Goal: Communication & Community: Participate in discussion

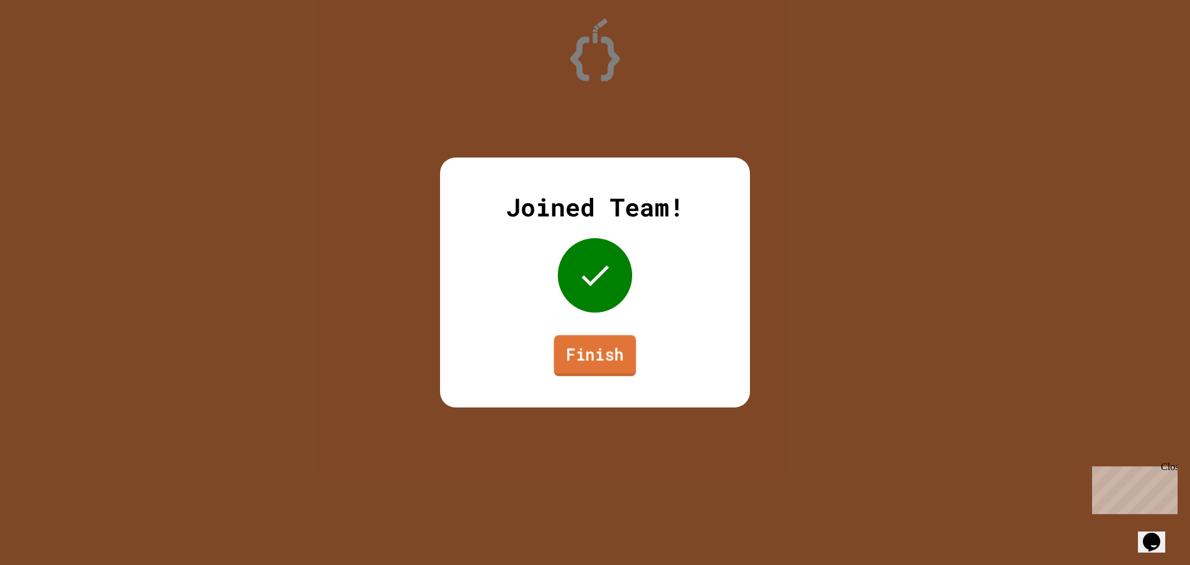
click at [565, 366] on link "Finish" at bounding box center [595, 355] width 82 height 41
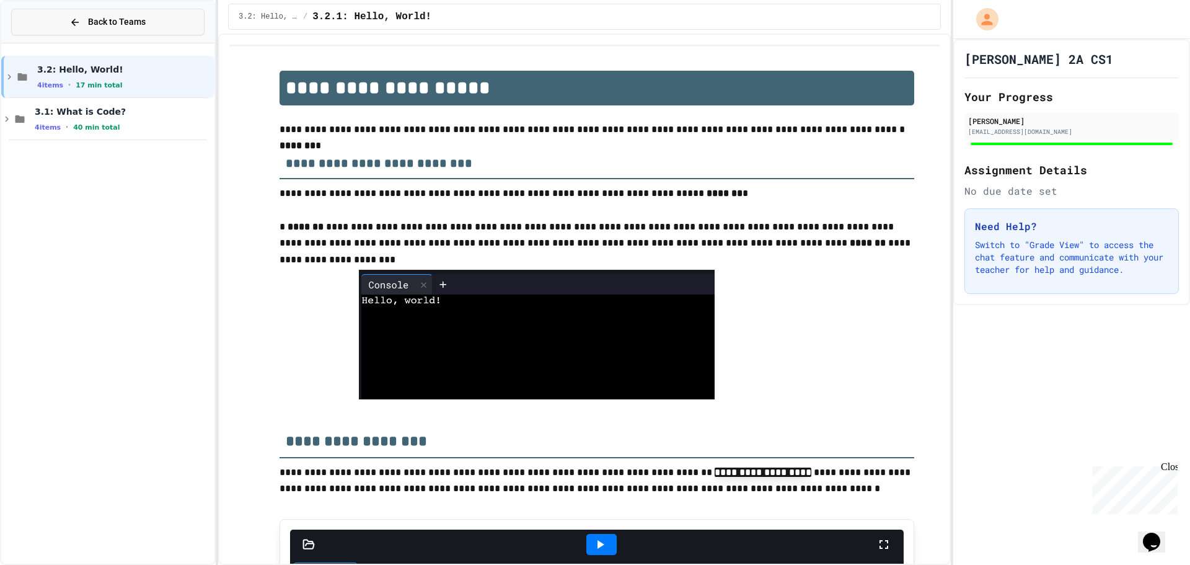
click at [82, 15] on div "Back to Teams" at bounding box center [107, 21] width 76 height 13
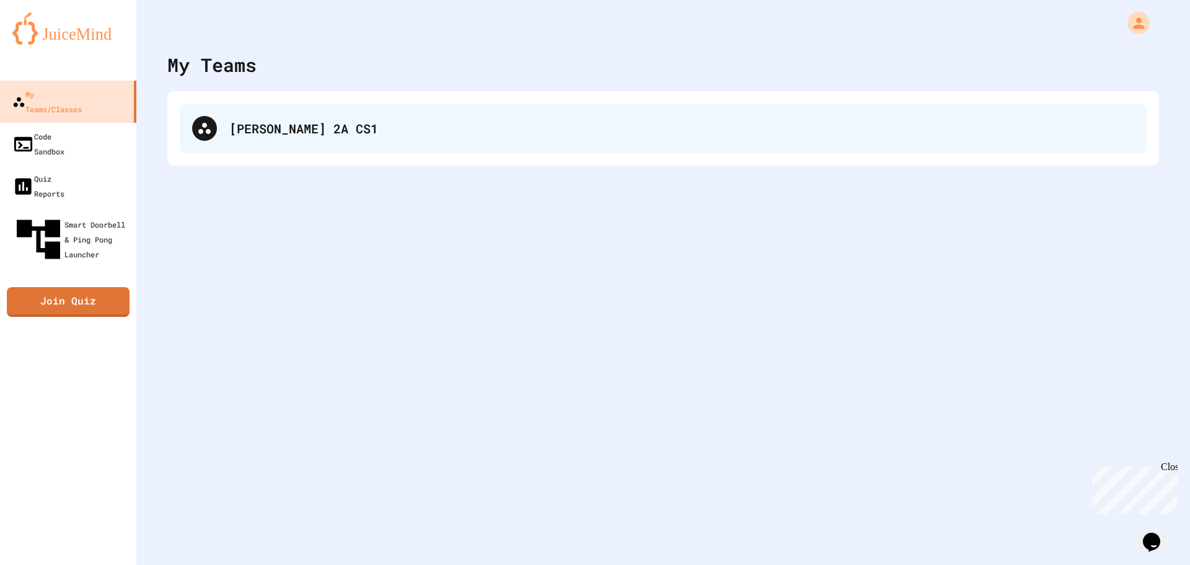
click at [343, 117] on div "[PERSON_NAME] 2A CS1" at bounding box center [663, 129] width 967 height 50
